Goal: Task Accomplishment & Management: Complete application form

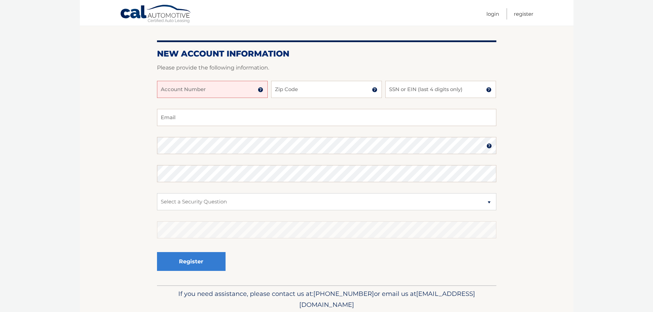
scroll to position [69, 0]
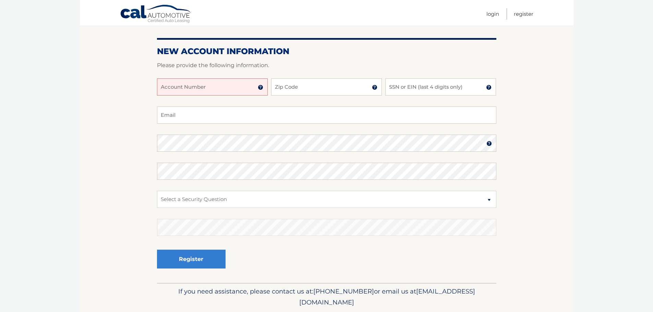
click at [262, 87] on img at bounding box center [260, 87] width 5 height 5
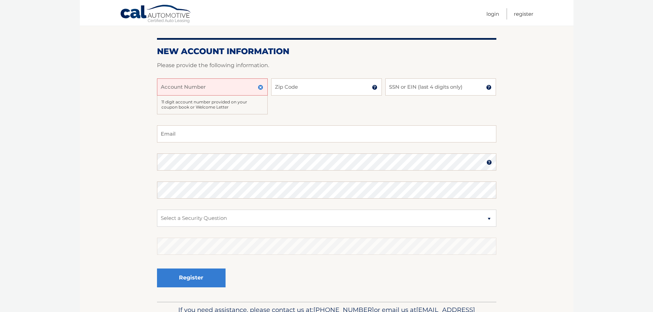
click at [259, 88] on img at bounding box center [260, 87] width 5 height 5
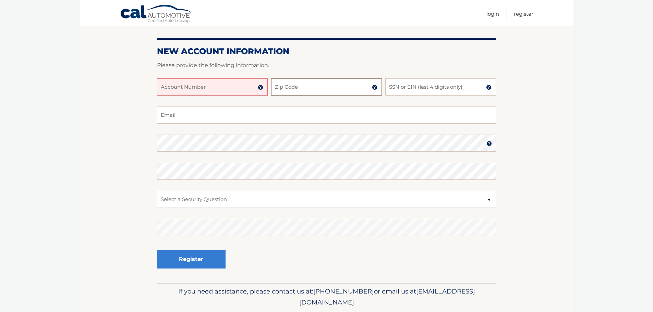
click at [339, 85] on input "Zip Code" at bounding box center [326, 86] width 111 height 17
click at [490, 145] on img at bounding box center [488, 143] width 5 height 5
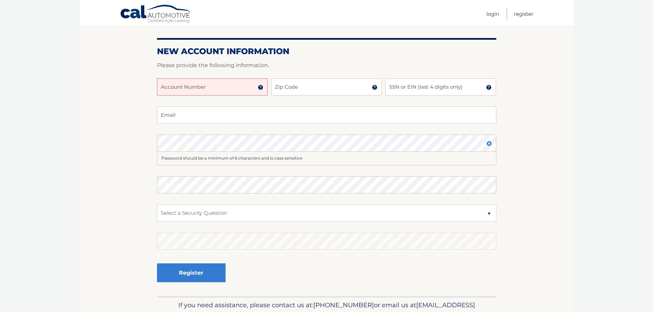
click at [395, 263] on div "Register" at bounding box center [326, 273] width 339 height 25
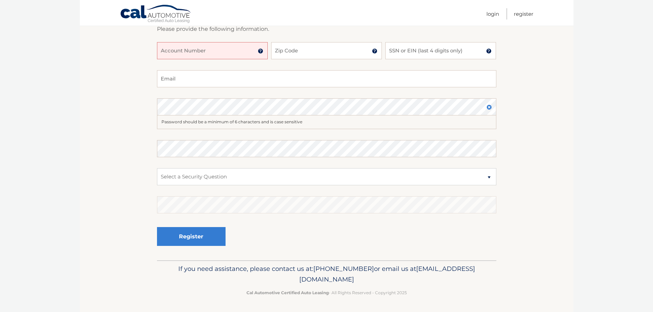
scroll to position [105, 0]
drag, startPoint x: 212, startPoint y: 268, endPoint x: 440, endPoint y: 269, distance: 227.9
click at [440, 269] on p "If you need assistance, please contact us at: [PHONE_NUMBER] or email us at [EM…" at bounding box center [326, 274] width 330 height 22
click at [373, 232] on div "Register" at bounding box center [326, 236] width 339 height 25
drag, startPoint x: 353, startPoint y: 269, endPoint x: 402, endPoint y: 276, distance: 49.5
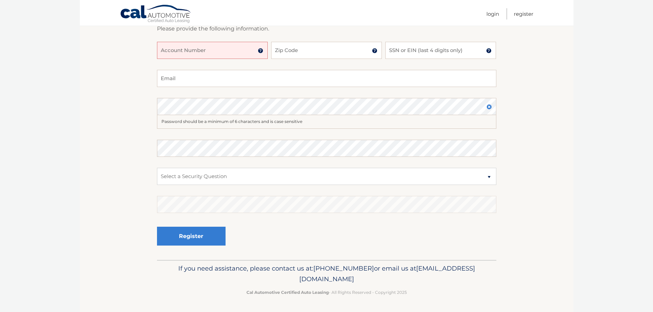
click at [402, 276] on p "If you need assistance, please contact us at: [PHONE_NUMBER] or email us at [EM…" at bounding box center [326, 274] width 330 height 22
click at [440, 282] on p "If you need assistance, please contact us at: [PHONE_NUMBER] or email us at [EM…" at bounding box center [326, 274] width 330 height 22
